Goal: Transaction & Acquisition: Purchase product/service

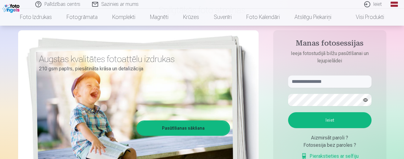
scroll to position [61, 0]
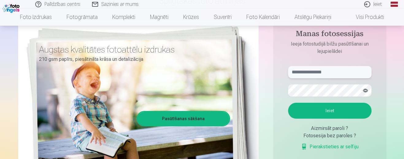
click at [304, 74] on input "text" at bounding box center [329, 72] width 83 height 12
type input "**********"
click at [333, 114] on button "Ieiet" at bounding box center [329, 111] width 83 height 16
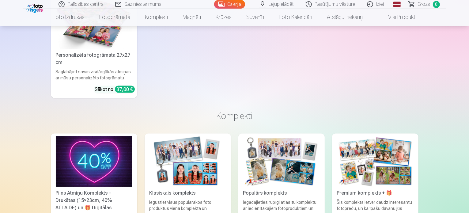
scroll to position [858, 0]
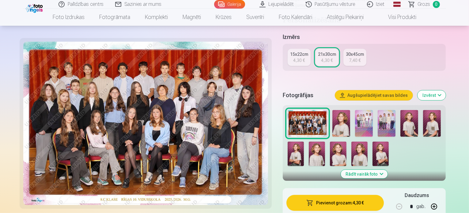
scroll to position [153, 0]
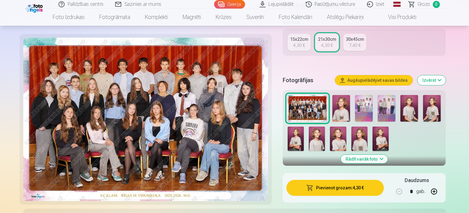
click at [315, 159] on button "Pievienot grozam : 4,30 €" at bounding box center [335, 188] width 98 height 16
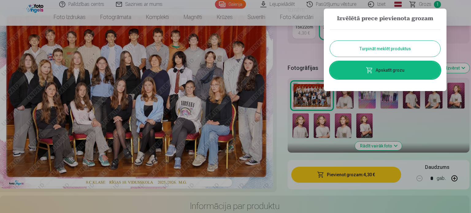
click at [337, 52] on button "Turpināt meklēt produktus" at bounding box center [385, 49] width 110 height 16
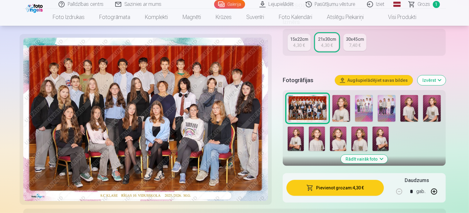
click at [336, 97] on div at bounding box center [364, 123] width 158 height 61
click at [342, 95] on img at bounding box center [341, 108] width 18 height 27
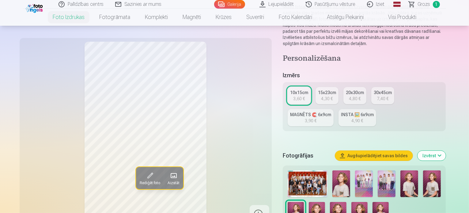
scroll to position [92, 0]
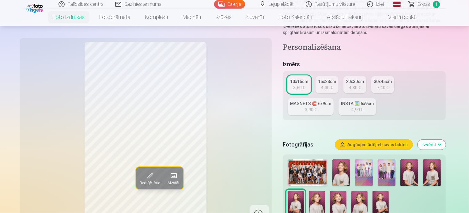
click at [361, 159] on img at bounding box center [364, 172] width 18 height 27
click at [393, 159] on img at bounding box center [387, 172] width 18 height 27
click at [373, 191] on img at bounding box center [381, 203] width 16 height 25
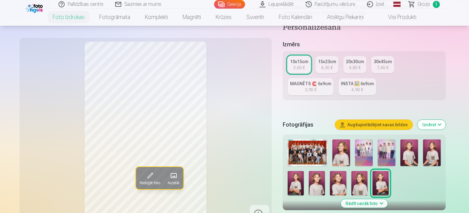
scroll to position [123, 0]
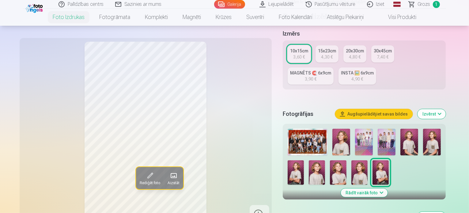
click at [351, 160] on img at bounding box center [359, 172] width 16 height 25
click at [330, 160] on img at bounding box center [338, 172] width 16 height 25
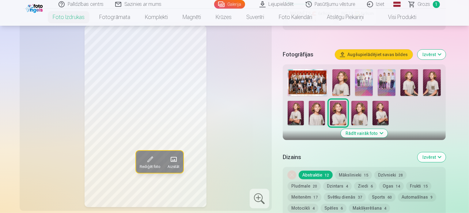
scroll to position [184, 0]
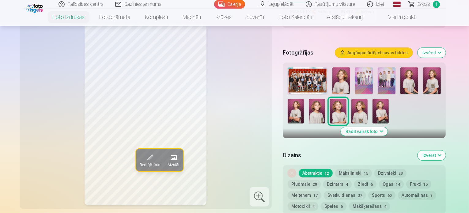
click at [352, 165] on div "Noņemiet dizainu Abstraktie 12 Mākslinieki 15 Dzīvnieki 28 Pludmale 20 Dzintars…" at bounding box center [364, 189] width 163 height 49
click at [352, 169] on button "Mākslinieki 15" at bounding box center [353, 173] width 37 height 9
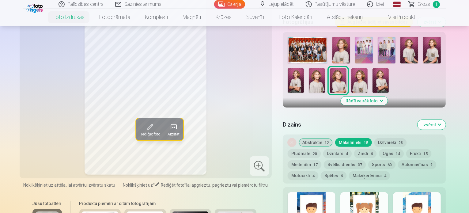
click at [321, 138] on button "Abstraktie 12" at bounding box center [316, 142] width 34 height 9
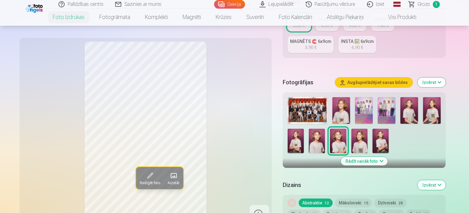
scroll to position [153, 0]
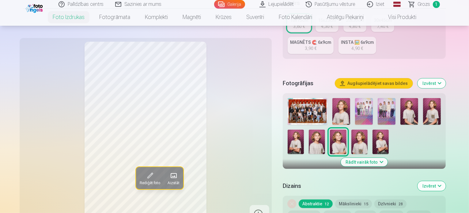
click at [330, 130] on img at bounding box center [338, 142] width 16 height 25
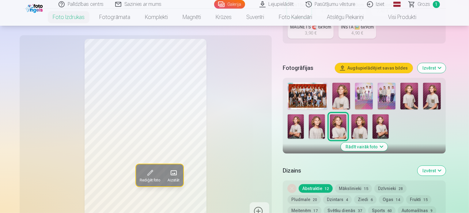
scroll to position [184, 0]
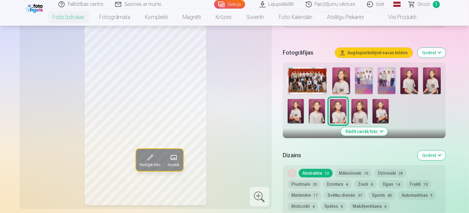
click at [342, 67] on img at bounding box center [341, 80] width 18 height 27
click at [373, 99] on img at bounding box center [381, 111] width 16 height 25
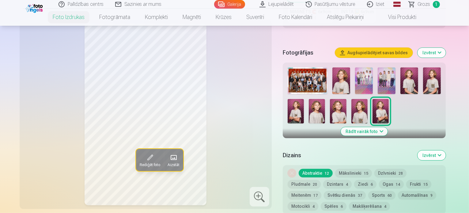
click at [309, 102] on img at bounding box center [317, 111] width 16 height 25
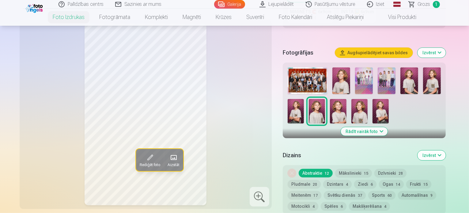
click at [330, 99] on img at bounding box center [338, 111] width 16 height 25
click at [378, 127] on button "Rādīt vairāk foto" at bounding box center [364, 131] width 47 height 9
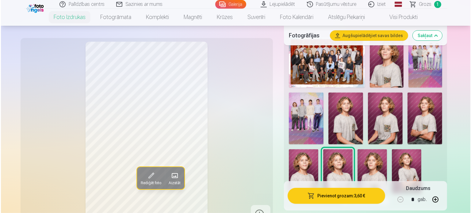
scroll to position [245, 0]
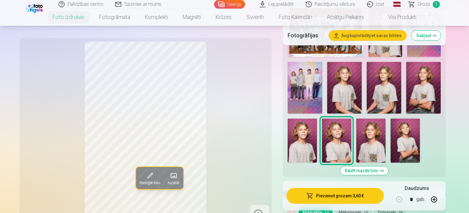
click at [360, 192] on button "Pievienot grozam : 3,60 €" at bounding box center [335, 196] width 98 height 16
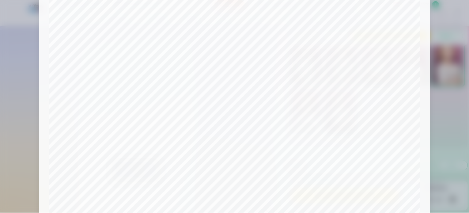
scroll to position [167, 0]
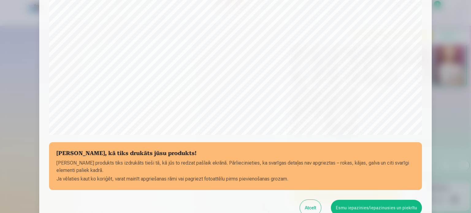
click at [393, 204] on button "Esmu iepazinies/iepazinusies un piekrītu" at bounding box center [376, 208] width 91 height 16
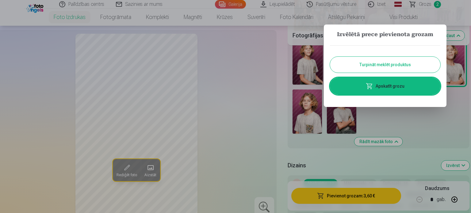
click at [385, 123] on div at bounding box center [235, 106] width 471 height 213
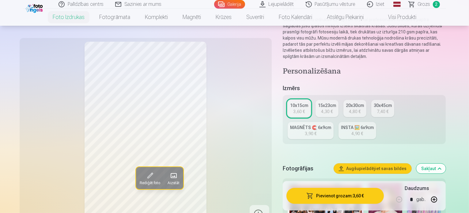
scroll to position [61, 0]
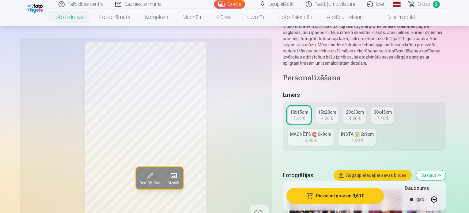
click at [338, 107] on link "15x23cm 4,30 €" at bounding box center [327, 115] width 23 height 17
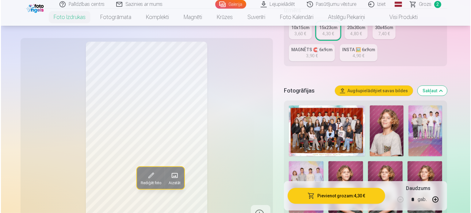
scroll to position [184, 0]
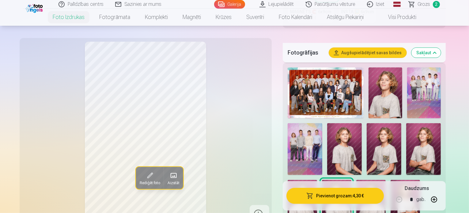
click at [356, 180] on img at bounding box center [370, 202] width 29 height 44
click at [391, 180] on img at bounding box center [405, 202] width 29 height 44
click at [351, 180] on img at bounding box center [336, 202] width 29 height 44
click at [391, 180] on img at bounding box center [405, 202] width 29 height 44
click at [351, 180] on img at bounding box center [336, 202] width 29 height 44
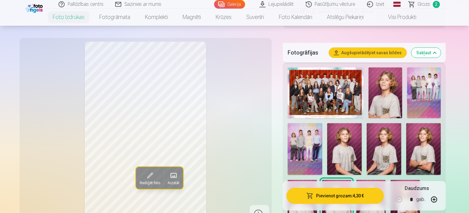
click at [391, 180] on img at bounding box center [405, 202] width 29 height 44
click at [351, 180] on img at bounding box center [336, 202] width 29 height 44
click at [317, 180] on img at bounding box center [302, 202] width 29 height 44
click at [406, 135] on img at bounding box center [423, 149] width 35 height 52
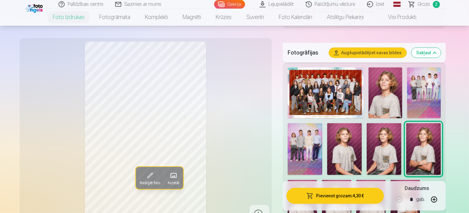
click at [367, 140] on img at bounding box center [384, 149] width 35 height 52
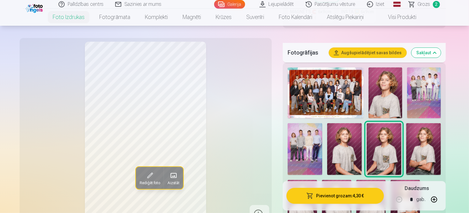
click at [305, 146] on div at bounding box center [364, 145] width 158 height 161
click at [327, 136] on img at bounding box center [344, 149] width 35 height 52
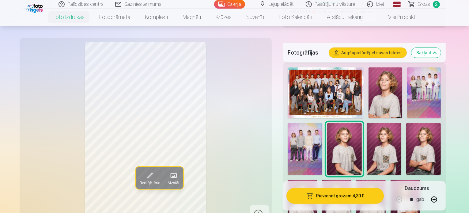
click at [367, 123] on img at bounding box center [384, 149] width 35 height 52
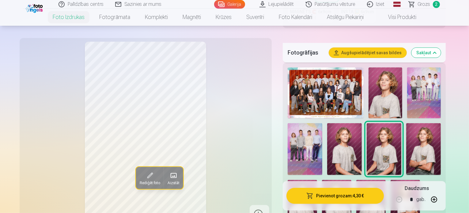
click at [325, 127] on div at bounding box center [364, 145] width 158 height 161
click at [327, 133] on img at bounding box center [344, 149] width 35 height 52
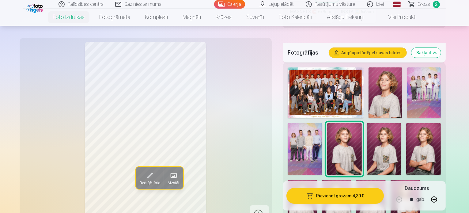
click at [357, 197] on button "Pievienot grozam : 4,30 €" at bounding box center [335, 196] width 98 height 16
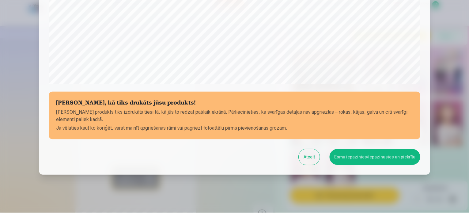
scroll to position [228, 0]
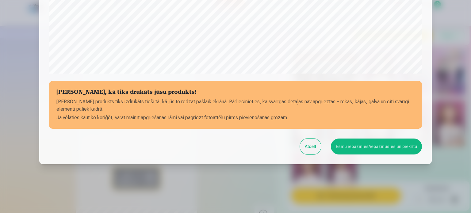
click at [360, 146] on button "Esmu iepazinies/iepazinusies un piekrītu" at bounding box center [376, 146] width 91 height 16
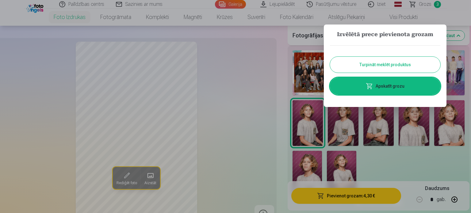
click at [278, 132] on div at bounding box center [235, 106] width 471 height 213
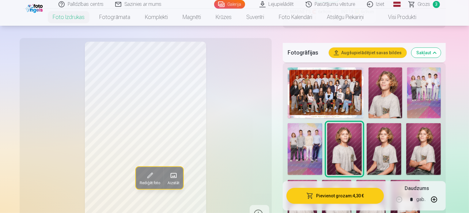
click at [422, 72] on img at bounding box center [424, 92] width 34 height 51
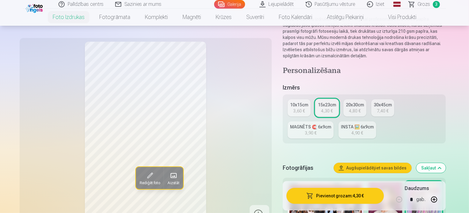
scroll to position [61, 0]
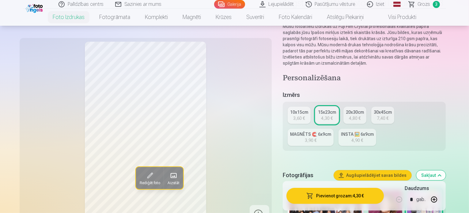
click at [304, 109] on div "10x15cm" at bounding box center [299, 112] width 18 height 6
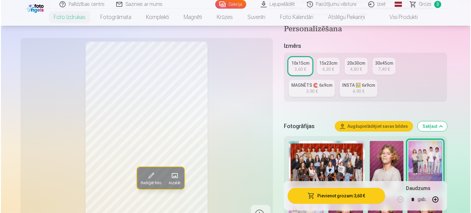
scroll to position [123, 0]
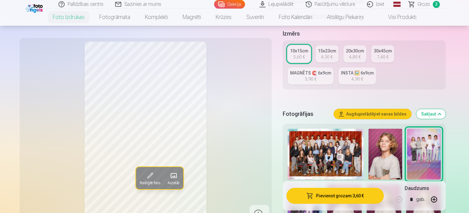
click at [334, 202] on button "Pievienot grozam : 3,60 €" at bounding box center [335, 196] width 98 height 16
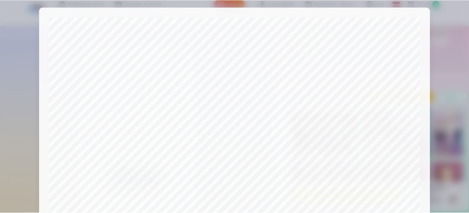
scroll to position [0, 0]
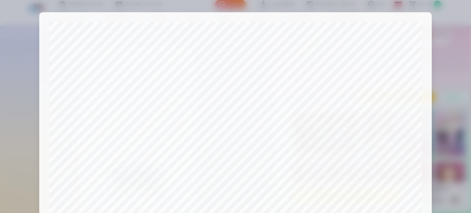
click at [440, 50] on div at bounding box center [235, 106] width 471 height 213
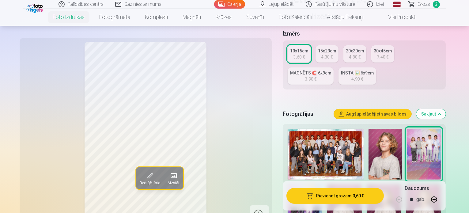
click at [322, 184] on img at bounding box center [305, 210] width 35 height 52
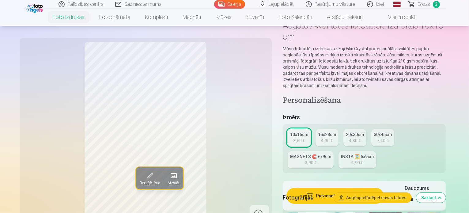
scroll to position [31, 0]
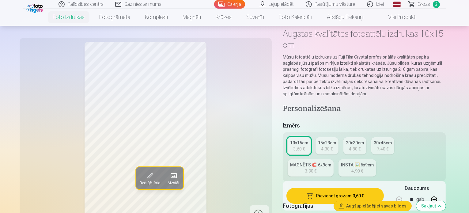
click at [418, 6] on link "Grozs 3" at bounding box center [424, 4] width 43 height 9
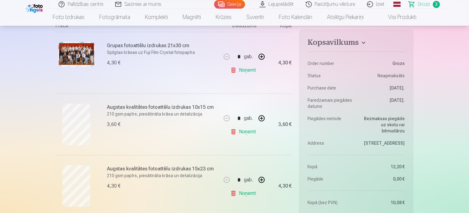
scroll to position [123, 0]
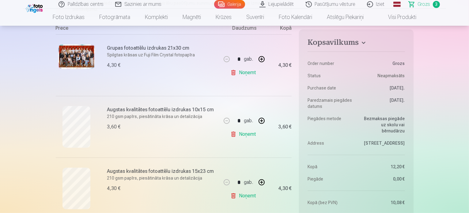
click at [247, 133] on link "Noņemt" at bounding box center [244, 134] width 28 height 12
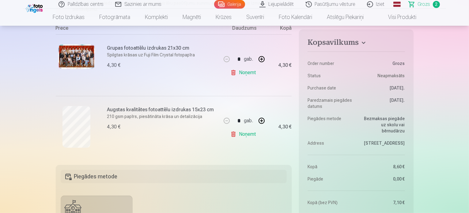
scroll to position [0, 0]
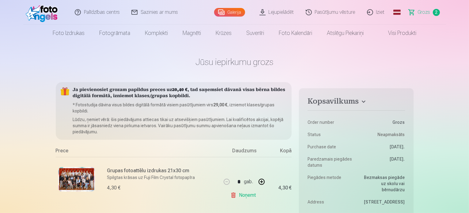
click at [241, 12] on link "Galerija" at bounding box center [229, 12] width 31 height 9
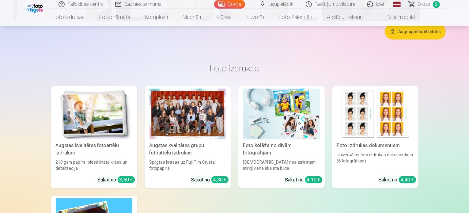
scroll to position [490, 0]
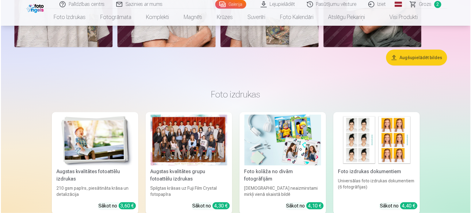
scroll to position [491, 0]
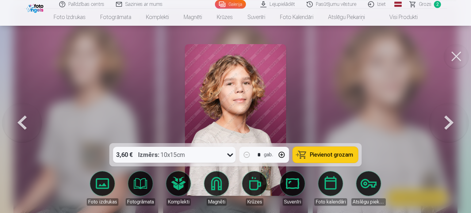
click at [231, 159] on icon at bounding box center [230, 155] width 10 height 10
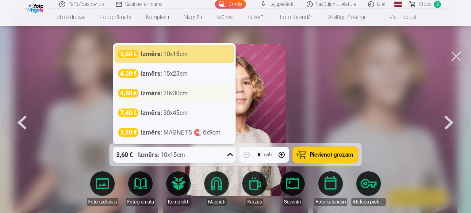
click at [173, 98] on div "4,80 € Izmērs : 20x30cm" at bounding box center [174, 93] width 119 height 18
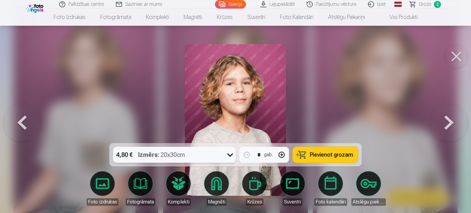
click at [340, 156] on span "Pievienot grozam" at bounding box center [331, 155] width 43 height 6
click at [451, 130] on button at bounding box center [448, 120] width 39 height 34
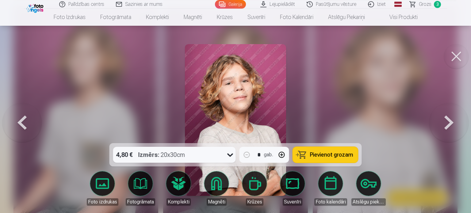
click at [451, 130] on button at bounding box center [448, 120] width 39 height 34
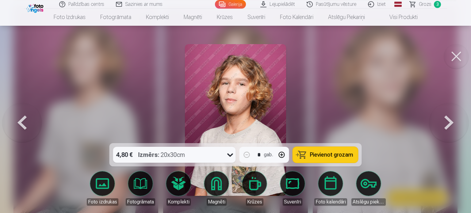
click at [451, 130] on button at bounding box center [448, 120] width 39 height 34
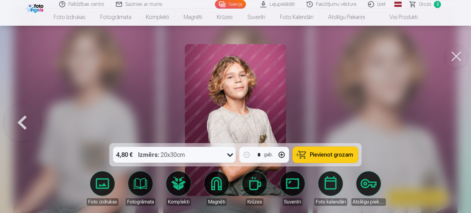
click at [451, 130] on div at bounding box center [235, 106] width 471 height 213
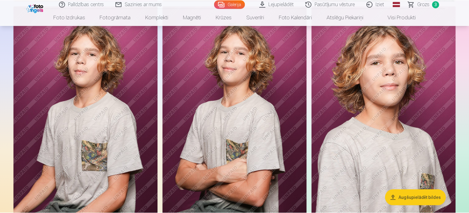
scroll to position [490, 0]
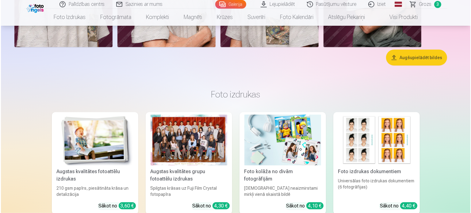
scroll to position [491, 0]
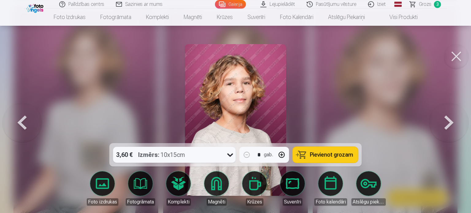
click at [36, 123] on button at bounding box center [21, 120] width 39 height 34
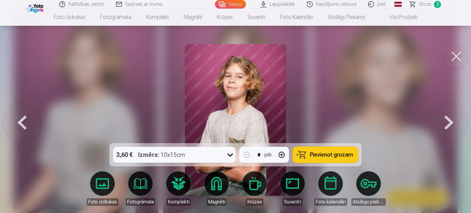
click at [252, 78] on img at bounding box center [235, 120] width 101 height 152
click at [242, 88] on img at bounding box center [235, 120] width 101 height 152
click at [379, 183] on link "Atslēgu piekariņi" at bounding box center [368, 188] width 34 height 34
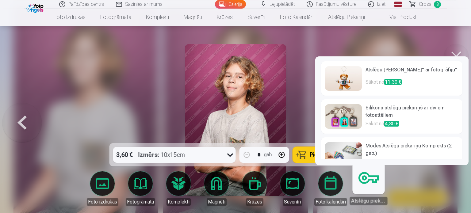
click at [411, 42] on div at bounding box center [235, 106] width 471 height 213
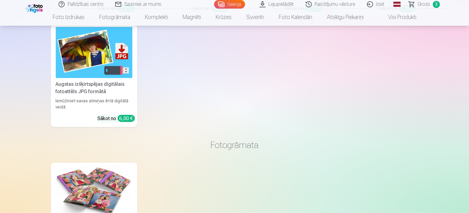
scroll to position [705, 0]
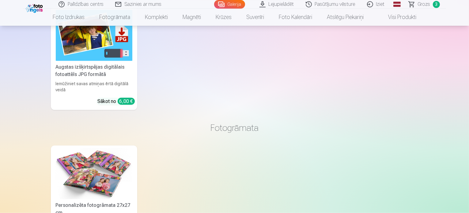
click at [425, 3] on span "Grozs" at bounding box center [424, 4] width 13 height 7
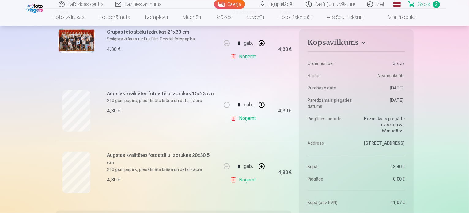
scroll to position [153, 0]
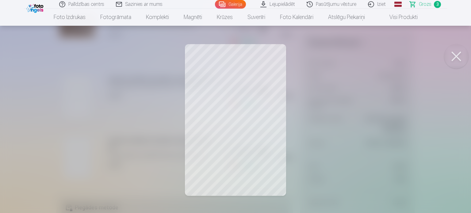
click at [459, 62] on button at bounding box center [456, 56] width 25 height 25
click at [460, 52] on button at bounding box center [456, 56] width 25 height 25
click at [459, 58] on button at bounding box center [456, 56] width 25 height 25
click at [454, 54] on button at bounding box center [456, 56] width 25 height 25
click at [453, 51] on button at bounding box center [456, 56] width 25 height 25
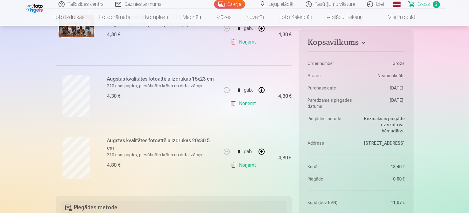
click at [249, 104] on link "Noņemt" at bounding box center [244, 103] width 28 height 12
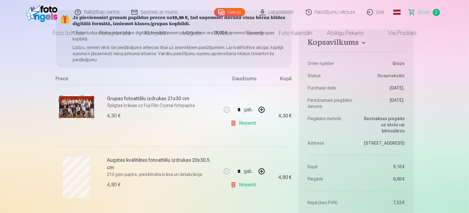
scroll to position [0, 0]
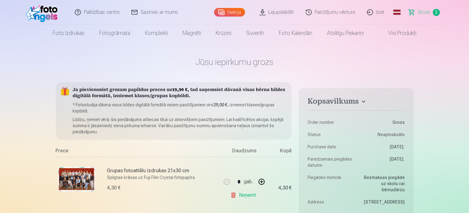
click at [233, 12] on link "Galerija" at bounding box center [229, 12] width 31 height 9
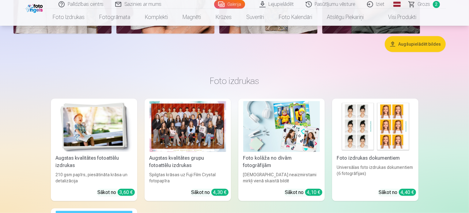
scroll to position [490, 0]
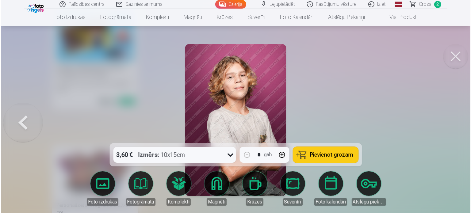
scroll to position [706, 0]
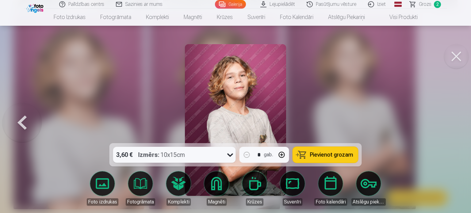
click at [189, 158] on div "3,60 € Izmērs : 10x15cm" at bounding box center [168, 155] width 111 height 16
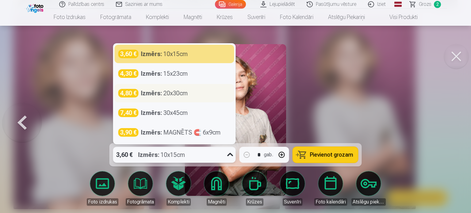
click at [184, 88] on div "4,80 € Izmērs : 20x30cm" at bounding box center [174, 93] width 119 height 18
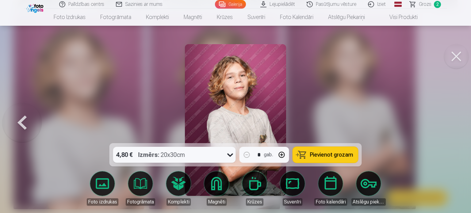
click at [310, 159] on button "Pievienot grozam" at bounding box center [325, 155] width 65 height 16
click at [420, 6] on span "Grozs" at bounding box center [425, 4] width 13 height 7
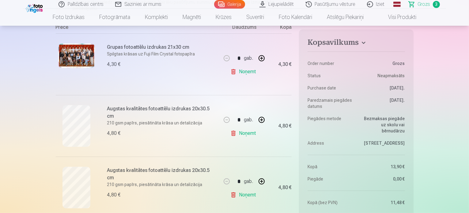
scroll to position [123, 0]
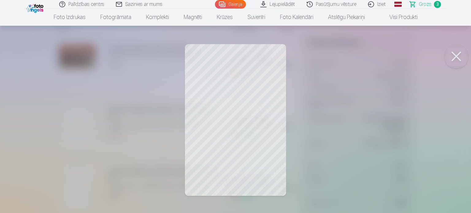
click at [458, 51] on button at bounding box center [456, 56] width 25 height 25
click at [451, 57] on button at bounding box center [456, 56] width 25 height 25
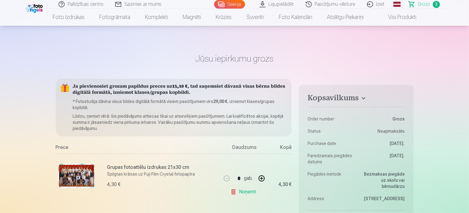
scroll to position [0, 0]
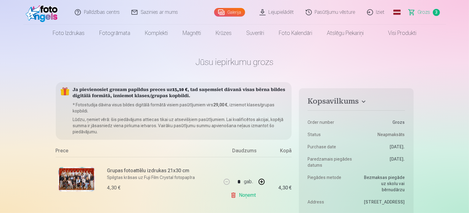
click at [235, 13] on link "Galerija" at bounding box center [229, 12] width 31 height 9
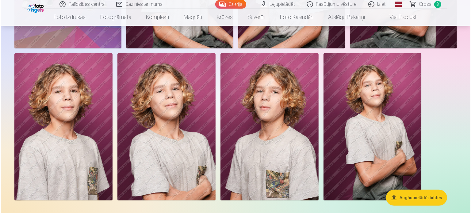
scroll to position [214, 0]
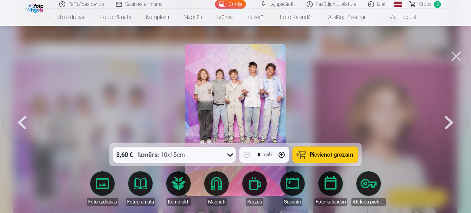
click at [321, 157] on span "Pievienot grozam" at bounding box center [331, 155] width 43 height 6
click at [417, 6] on link "Grozs 4" at bounding box center [425, 4] width 43 height 9
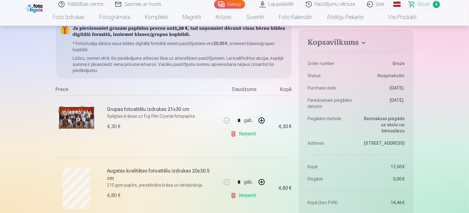
scroll to position [214, 0]
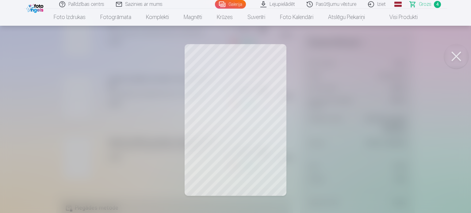
click at [457, 63] on button at bounding box center [456, 56] width 25 height 25
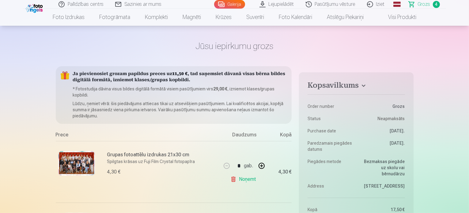
scroll to position [31, 0]
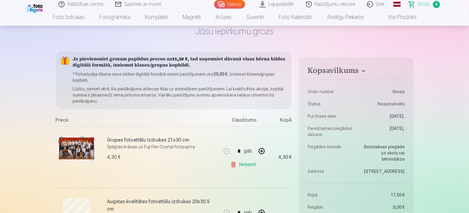
click at [235, 6] on link "Galerija" at bounding box center [229, 4] width 31 height 9
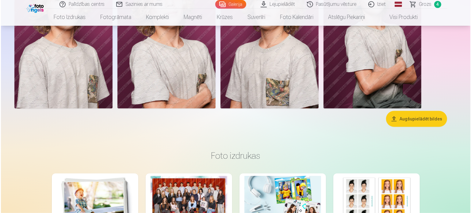
scroll to position [430, 0]
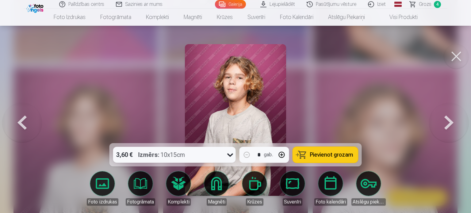
click at [449, 125] on button at bounding box center [448, 120] width 39 height 34
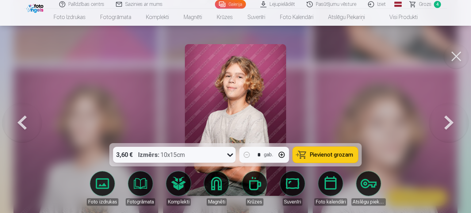
click at [454, 123] on button at bounding box center [448, 120] width 39 height 34
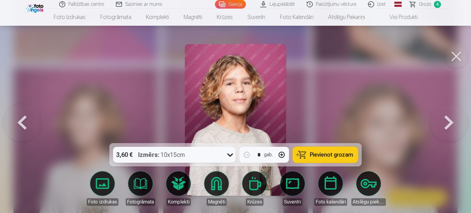
click at [454, 123] on button at bounding box center [448, 120] width 39 height 34
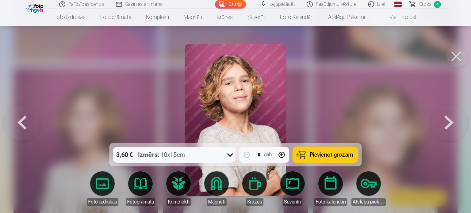
click at [454, 123] on button at bounding box center [448, 120] width 39 height 34
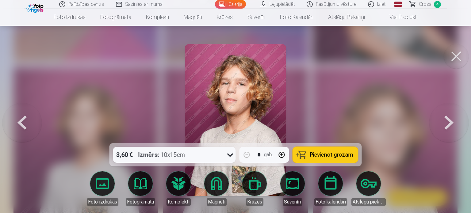
click at [454, 123] on button at bounding box center [448, 120] width 39 height 34
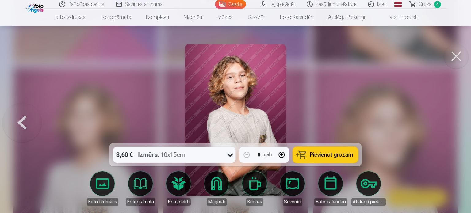
click at [450, 63] on button at bounding box center [456, 56] width 25 height 25
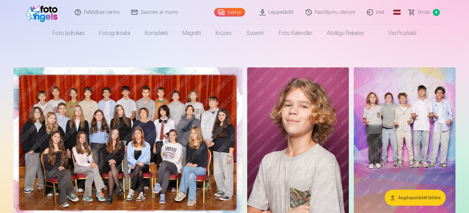
click at [430, 9] on span "Grozs" at bounding box center [424, 12] width 13 height 7
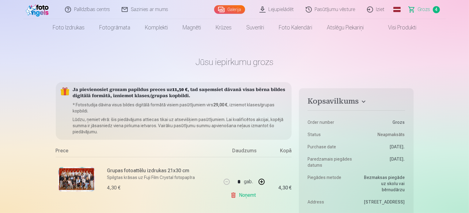
scroll to position [123, 0]
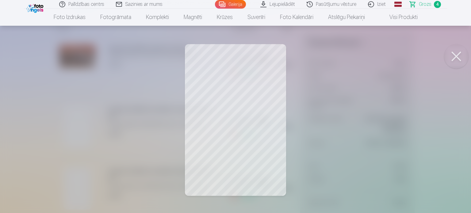
click at [462, 57] on button at bounding box center [456, 56] width 25 height 25
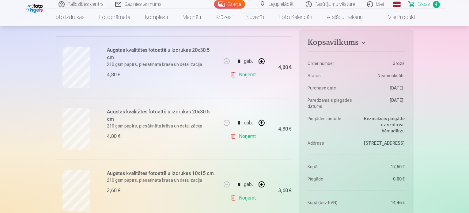
scroll to position [184, 0]
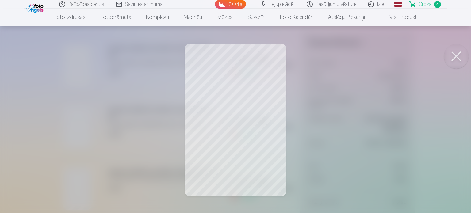
click at [462, 54] on button at bounding box center [456, 56] width 25 height 25
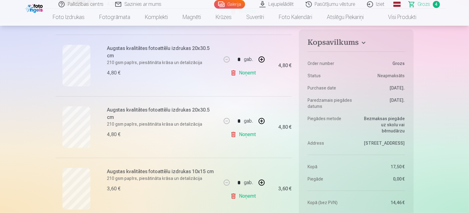
scroll to position [214, 0]
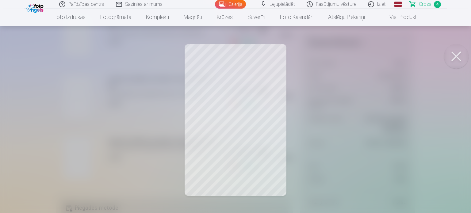
click at [461, 53] on button at bounding box center [456, 56] width 25 height 25
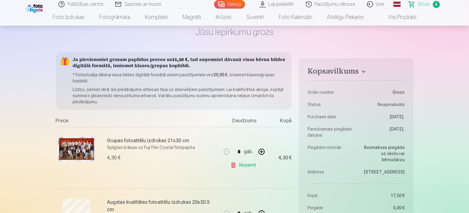
scroll to position [0, 0]
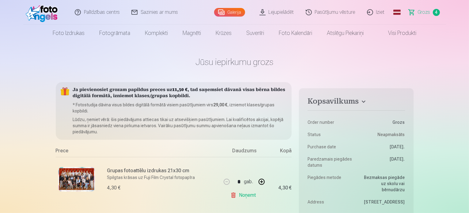
click at [233, 17] on div "Galerija" at bounding box center [231, 12] width 34 height 25
click at [233, 16] on link "Galerija" at bounding box center [229, 12] width 31 height 9
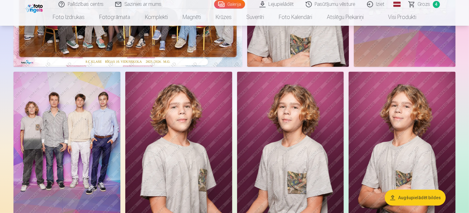
scroll to position [276, 0]
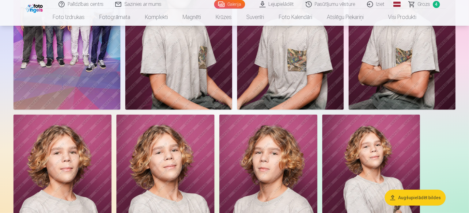
click at [120, 104] on img at bounding box center [66, 29] width 107 height 160
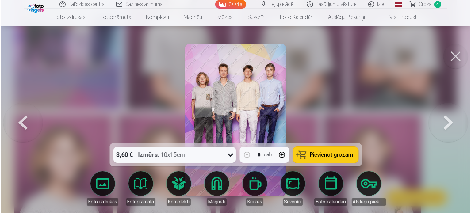
scroll to position [276, 0]
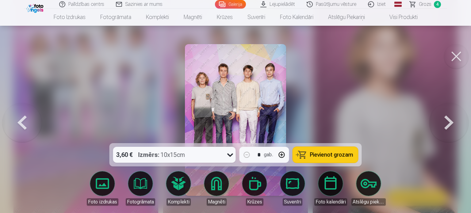
click at [224, 110] on img at bounding box center [235, 120] width 101 height 152
click at [417, 88] on div at bounding box center [235, 106] width 471 height 213
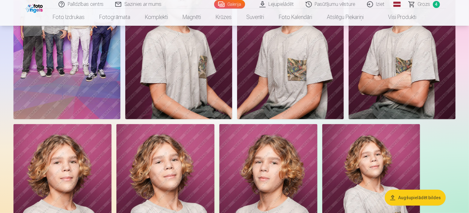
scroll to position [184, 0]
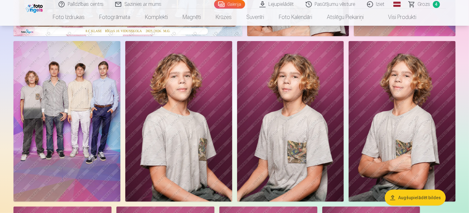
click at [435, 4] on span "4" at bounding box center [436, 4] width 7 height 7
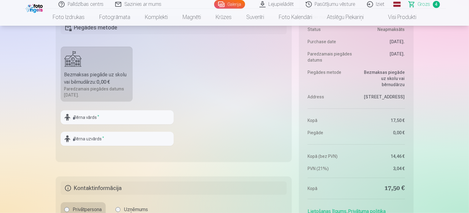
scroll to position [398, 0]
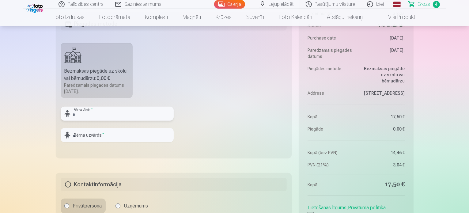
click at [102, 115] on input "text" at bounding box center [117, 114] width 113 height 14
type input "*******"
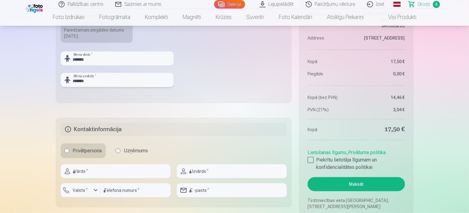
scroll to position [460, 0]
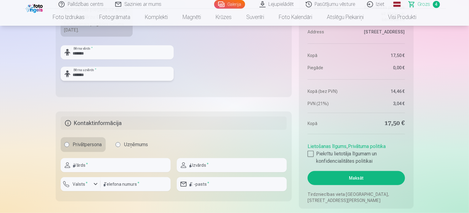
type input "*******"
click at [133, 159] on input "text" at bounding box center [116, 165] width 110 height 14
type input "**********"
type input "*******"
type input "********"
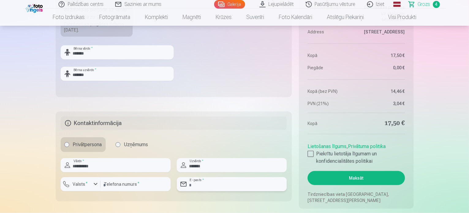
type input "**********"
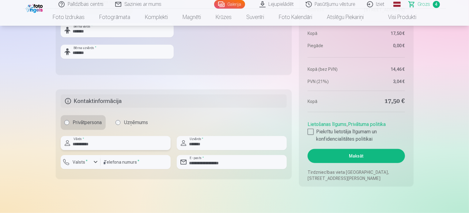
scroll to position [490, 0]
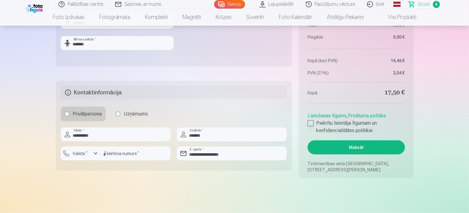
click at [313, 122] on div at bounding box center [311, 123] width 6 height 6
click at [323, 143] on button "Maksāt" at bounding box center [356, 147] width 97 height 14
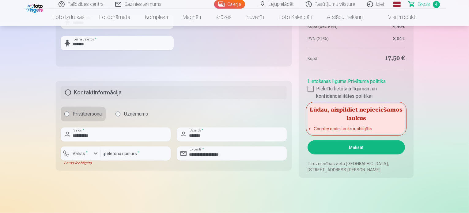
click at [332, 117] on h5 "Lūdzu, aizpildiet nepieciešamos laukus" at bounding box center [356, 114] width 97 height 20
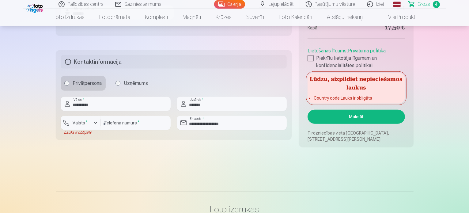
click at [362, 117] on button "Maksāt" at bounding box center [356, 117] width 97 height 14
click at [363, 102] on ul "Country code : Lauks ir obligāts" at bounding box center [356, 99] width 97 height 9
click at [364, 90] on h5 "Lūdzu, aizpildiet nepieciešamos laukus" at bounding box center [356, 83] width 97 height 20
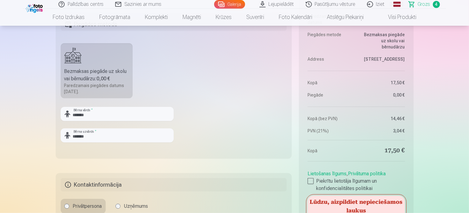
scroll to position [460, 0]
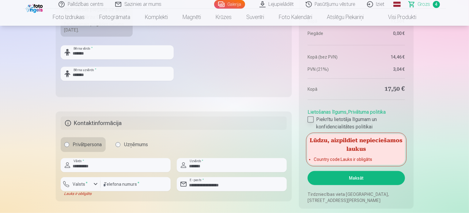
click at [309, 118] on div at bounding box center [311, 119] width 6 height 6
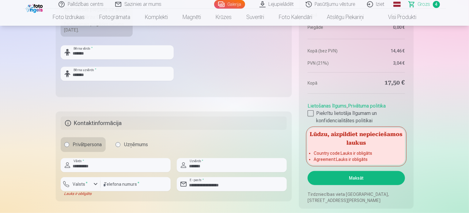
click at [327, 176] on button "Maksāt" at bounding box center [356, 178] width 97 height 14
click at [310, 112] on div at bounding box center [311, 113] width 6 height 6
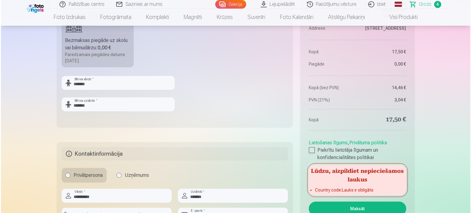
scroll to position [490, 0]
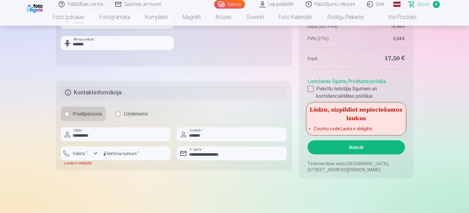
click at [378, 157] on aside "Kopsavilkums Order number Grozs Status Neapmaksāts Purchase date 8.10.2025. Par…" at bounding box center [356, 15] width 114 height 324
click at [383, 148] on button "Maksāt" at bounding box center [356, 147] width 97 height 14
click at [92, 155] on div "button" at bounding box center [95, 153] width 7 height 7
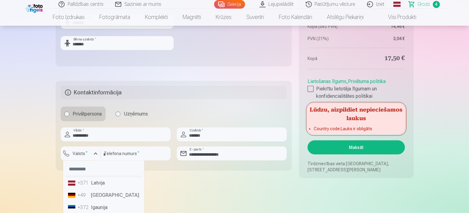
click at [94, 183] on li "+371 Latvija" at bounding box center [104, 183] width 76 height 12
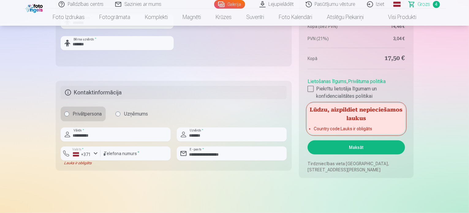
click at [352, 143] on button "Maksāt" at bounding box center [356, 147] width 97 height 14
